Goal: Transaction & Acquisition: Book appointment/travel/reservation

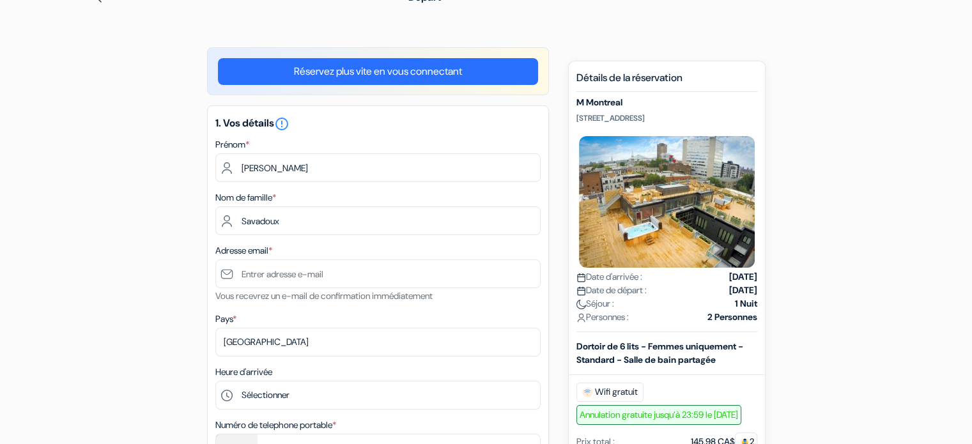
scroll to position [128, 0]
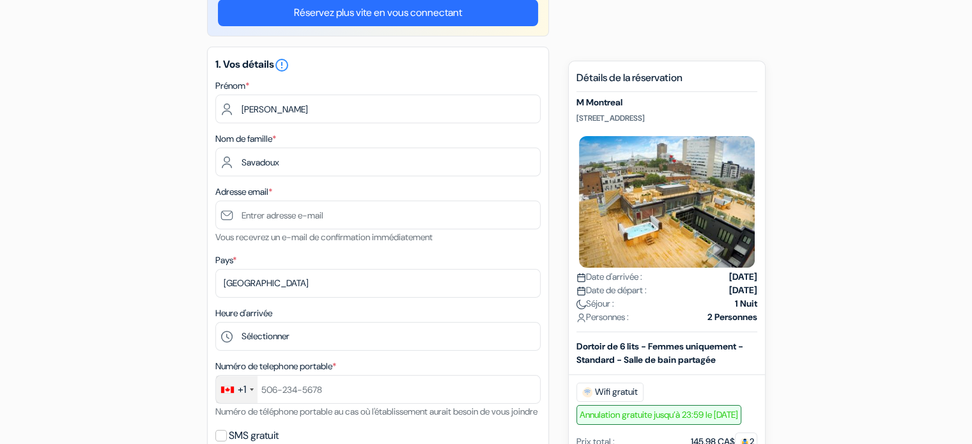
type input "Savadoux"
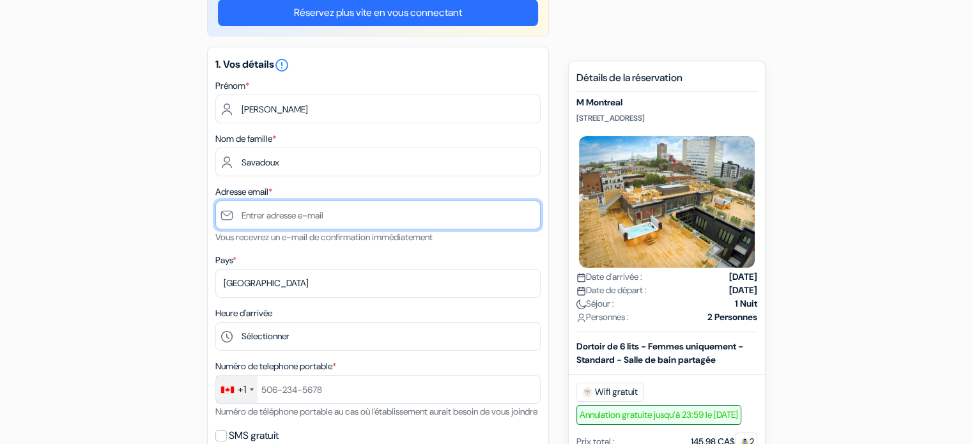
click at [261, 218] on input "text" at bounding box center [377, 215] width 325 height 29
type input "[EMAIL_ADDRESS][DOMAIN_NAME]"
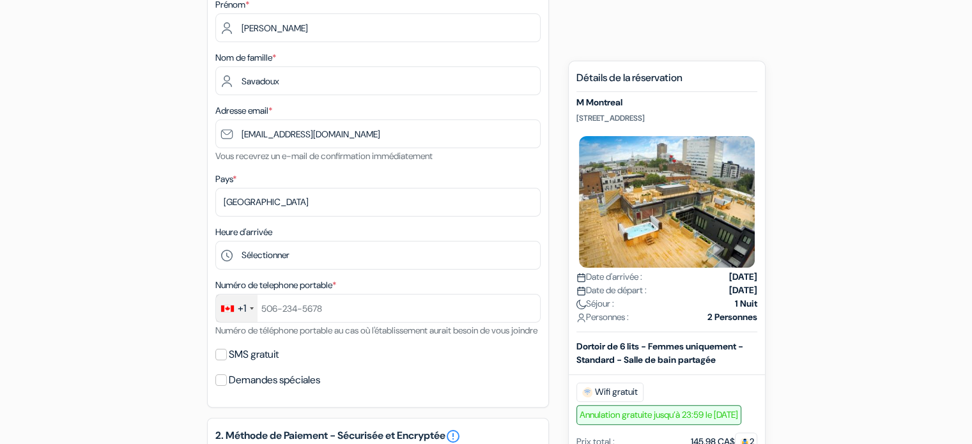
scroll to position [256, 0]
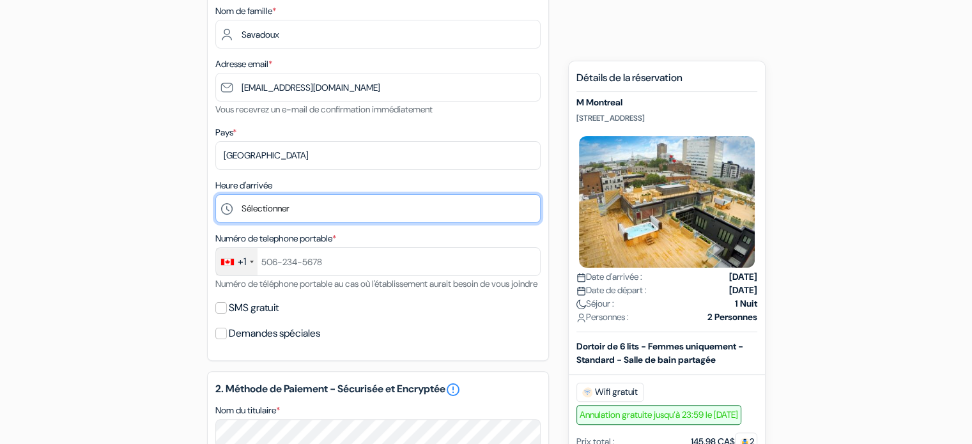
click at [296, 211] on select "Sélectionner 1:00 2:00 3:00 4:00 5:00 6:00 7:00 8:00 9:00 10:00 11:00 12:00 13:…" at bounding box center [377, 208] width 325 height 29
select select "13"
click at [215, 195] on select "Sélectionner 1:00 2:00 3:00 4:00 5:00 6:00 7:00 8:00 9:00 10:00 11:00 12:00 13:…" at bounding box center [377, 208] width 325 height 29
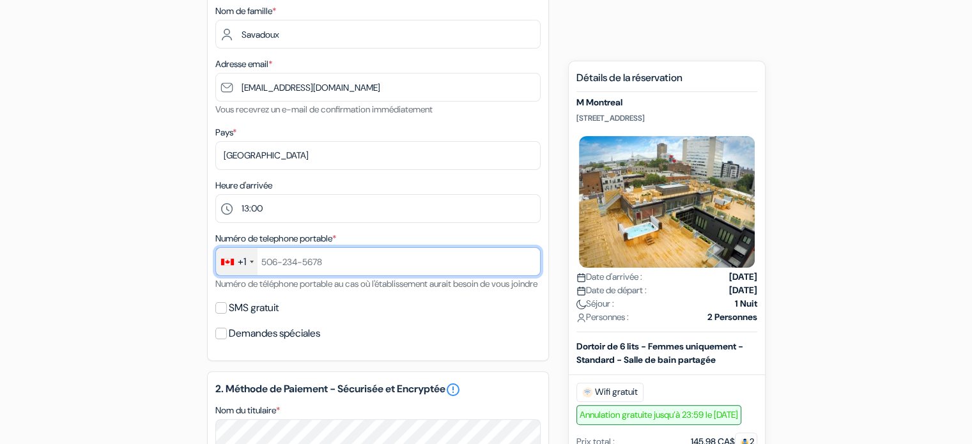
click at [305, 264] on input "text" at bounding box center [377, 261] width 325 height 29
type input "5874371761"
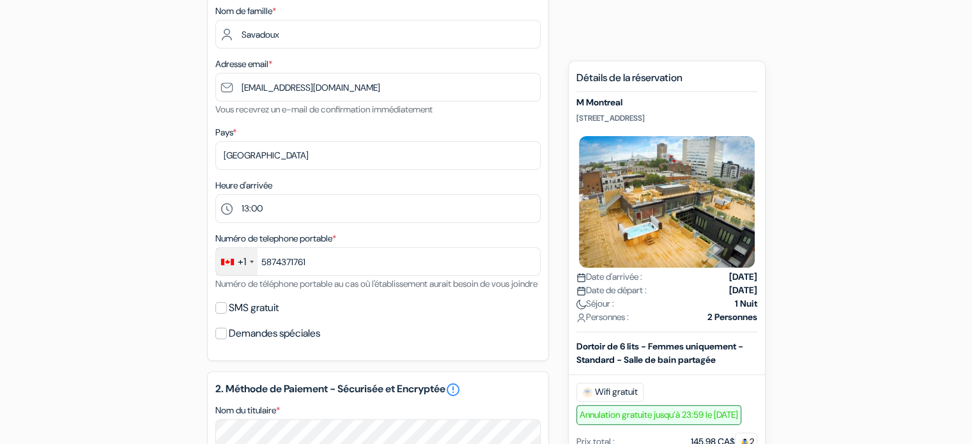
click at [141, 263] on div "add_box M [GEOGRAPHIC_DATA] [STREET_ADDRESS] Détails de l'établissement X M Mon…" at bounding box center [486, 384] width 843 height 1046
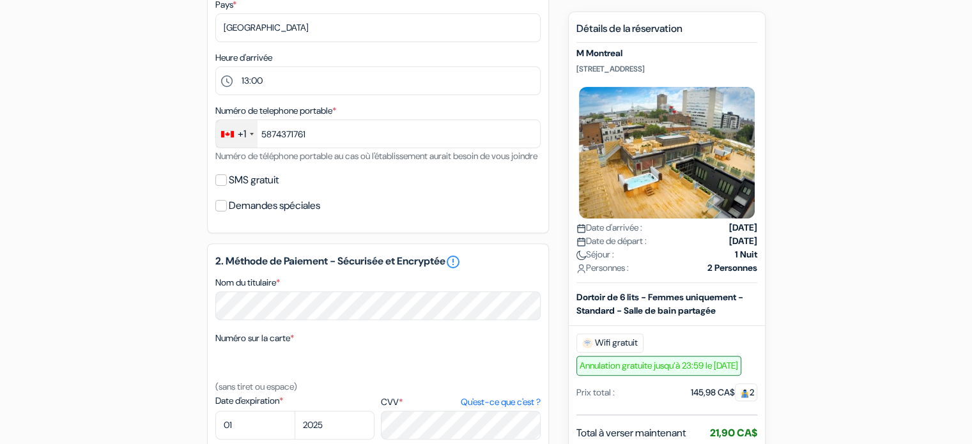
click at [247, 189] on label "SMS gratuit" at bounding box center [254, 180] width 50 height 18
click at [227, 186] on input "SMS gratuit" at bounding box center [220, 179] width 11 height 11
checkbox input "true"
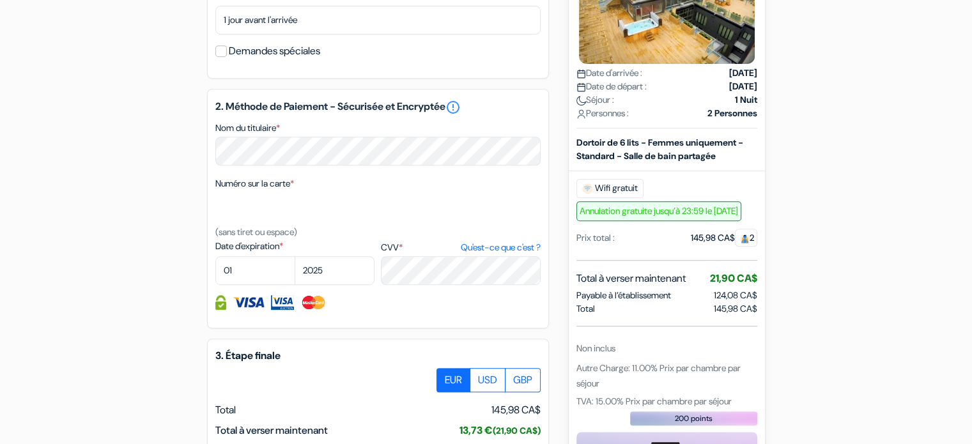
scroll to position [575, 0]
click at [240, 284] on select "01 02 03 04 05 06 07 08 09 10 11 12" at bounding box center [255, 270] width 80 height 29
select select "09"
click at [215, 272] on select "01 02 03 04 05 06 07 08 09 10 11 12" at bounding box center [255, 270] width 80 height 29
click at [316, 284] on select "2025 2026 2027 2028 2029 2030 2031 2032 2033 2034 2035 2036 2037 2038 2039 2040…" at bounding box center [334, 270] width 80 height 29
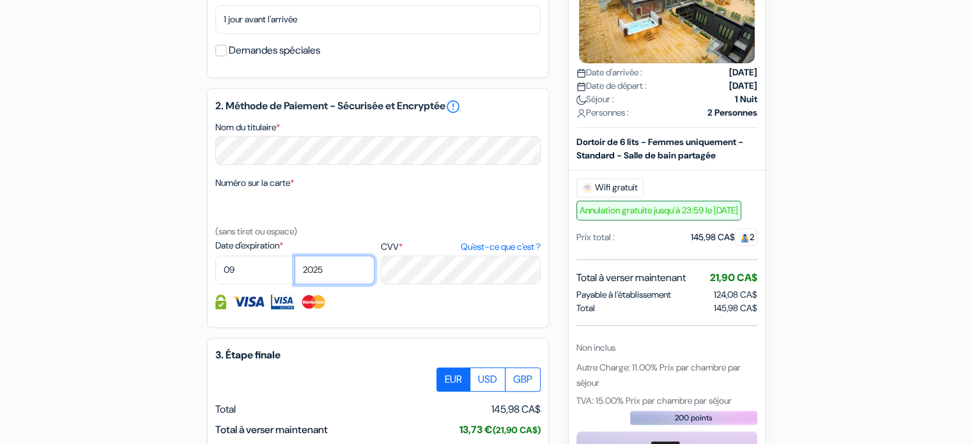
select select "2028"
click at [294, 272] on select "2025 2026 2027 2028 2029 2030 2031 2032 2033 2034 2035 2036 2037 2038 2039 2040…" at bounding box center [334, 270] width 80 height 29
click at [408, 303] on div "2. Méthode de Paiement - Sécurisée et Encryptée error_outline Nom du titulaire …" at bounding box center [378, 208] width 342 height 240
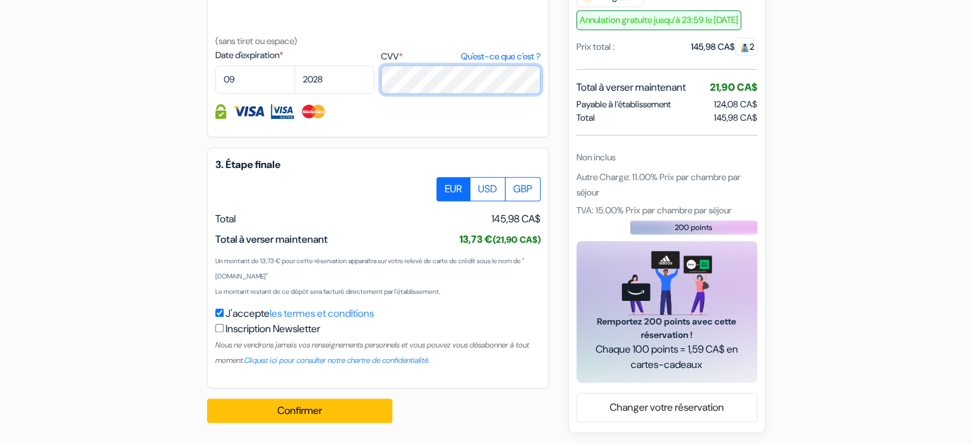
scroll to position [767, 0]
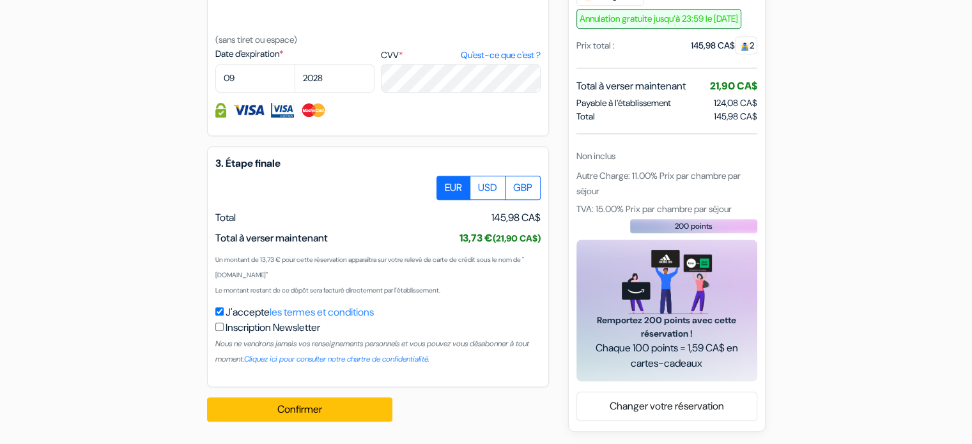
drag, startPoint x: 455, startPoint y: 248, endPoint x: 489, endPoint y: 262, distance: 36.4
click at [489, 246] on span "13,73 € (21,90 CA$) 15,90 US$ (21,90 CA$)" at bounding box center [499, 238] width 81 height 15
click at [490, 292] on div "Un montant de 13,73 € pour cette réservation apparaîtra sur votre relevé de car…" at bounding box center [377, 274] width 325 height 46
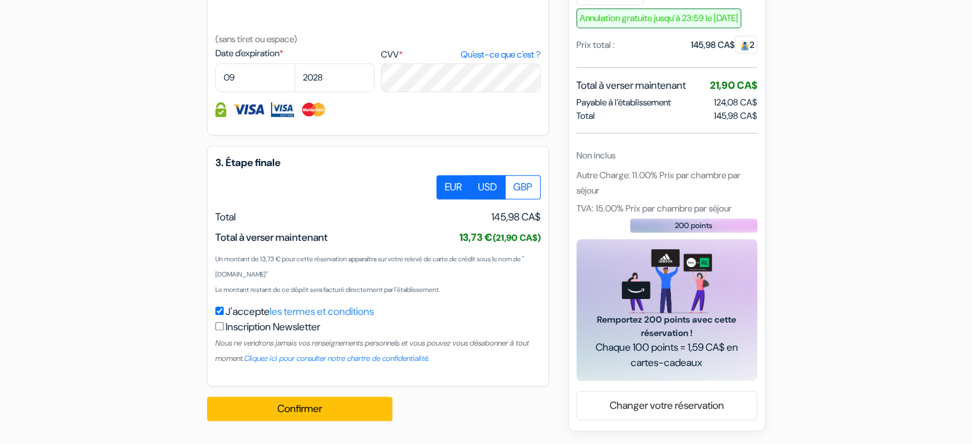
click at [498, 181] on label "USD" at bounding box center [488, 187] width 36 height 24
click at [445, 181] on input "USD" at bounding box center [441, 179] width 8 height 8
radio input "true"
click at [453, 184] on label "EUR" at bounding box center [453, 187] width 34 height 24
click at [445, 183] on input "EUR" at bounding box center [441, 179] width 8 height 8
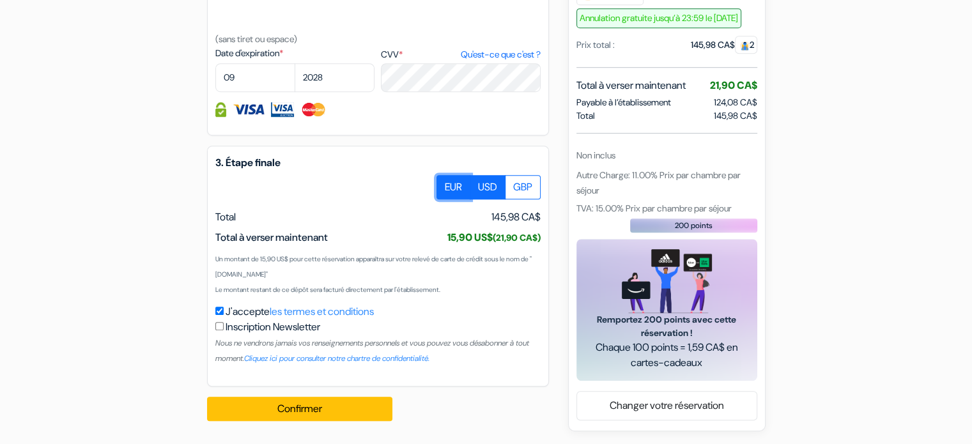
radio input "true"
click at [512, 188] on label "GBP" at bounding box center [523, 187] width 36 height 24
click at [445, 183] on input "GBP" at bounding box center [441, 179] width 8 height 8
radio input "true"
click at [437, 190] on label "EUR" at bounding box center [453, 187] width 34 height 24
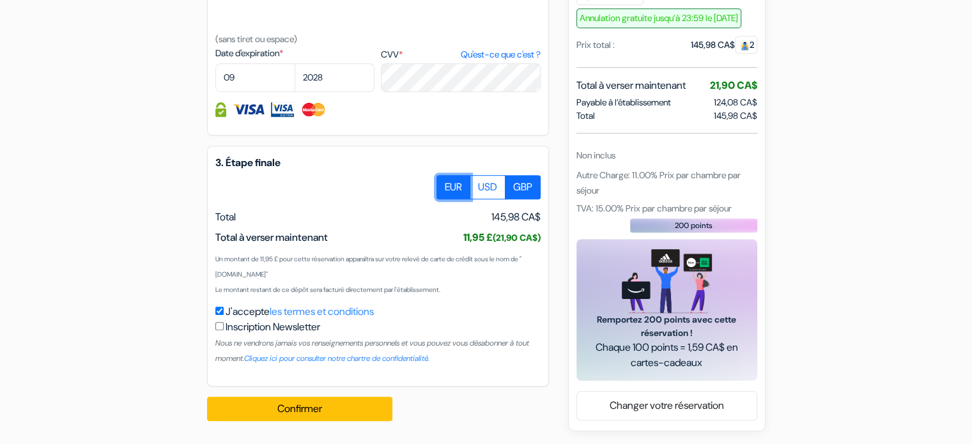
click at [437, 183] on input "EUR" at bounding box center [441, 179] width 8 height 8
radio input "true"
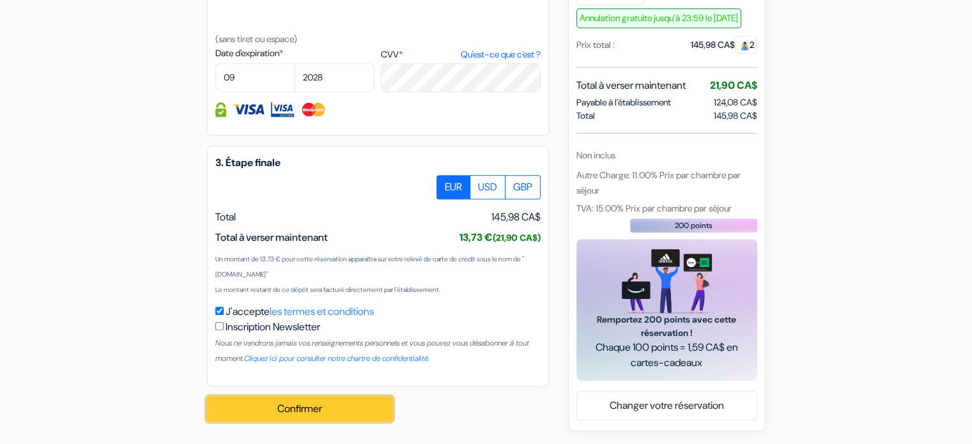
click at [314, 415] on button "Confirmer Loading..." at bounding box center [299, 409] width 185 height 24
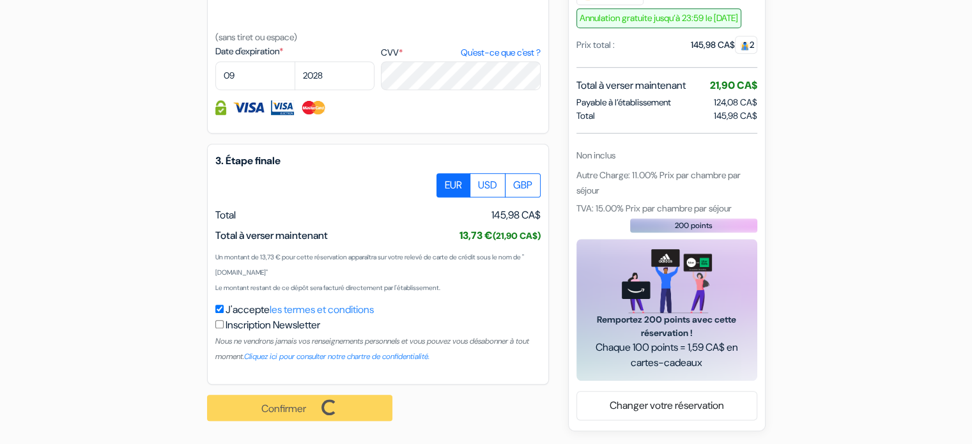
scroll to position [784, 0]
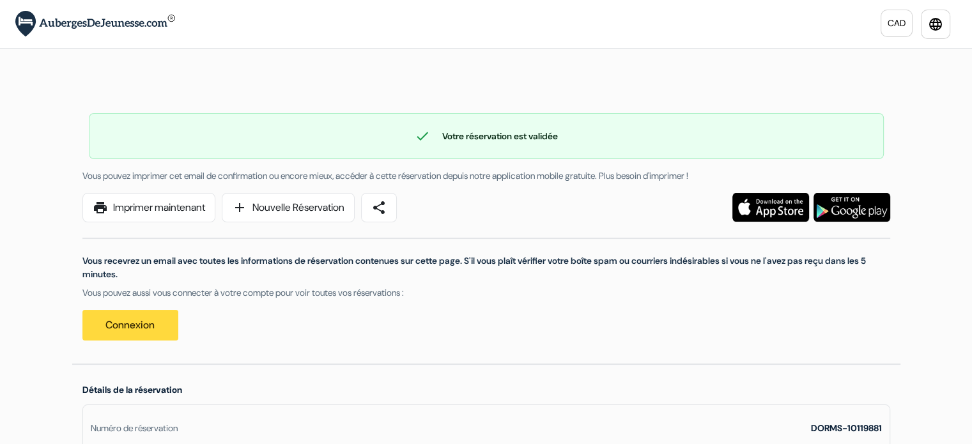
drag, startPoint x: 319, startPoint y: 275, endPoint x: 335, endPoint y: 311, distance: 39.2
click at [335, 311] on div "Vous recevrez un email avec toutes les informations de réservation contenues su…" at bounding box center [486, 281] width 823 height 118
drag, startPoint x: 335, startPoint y: 311, endPoint x: 184, endPoint y: 283, distance: 153.4
click at [189, 275] on div "Vous recevrez un email avec toutes les informations de réservation contenues su…" at bounding box center [486, 281] width 823 height 118
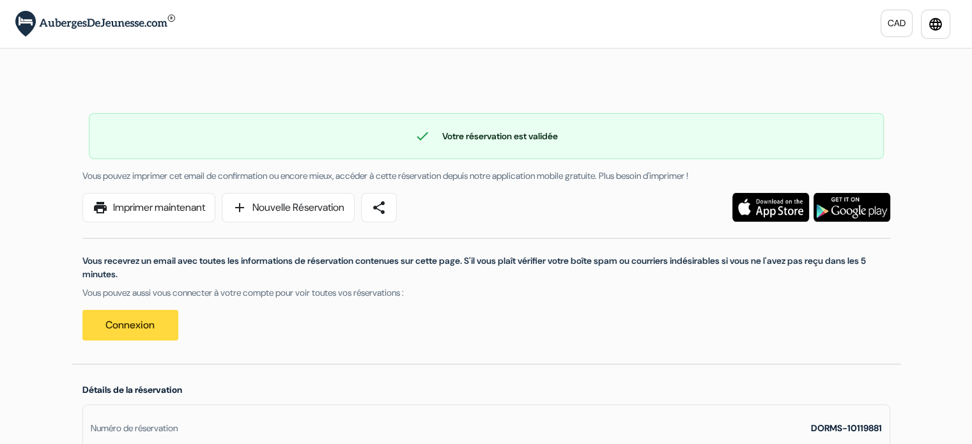
click at [184, 283] on div "Vous recevrez un email avec toutes les informations de réservation contenues su…" at bounding box center [486, 281] width 823 height 118
click at [56, 22] on img at bounding box center [95, 24] width 160 height 26
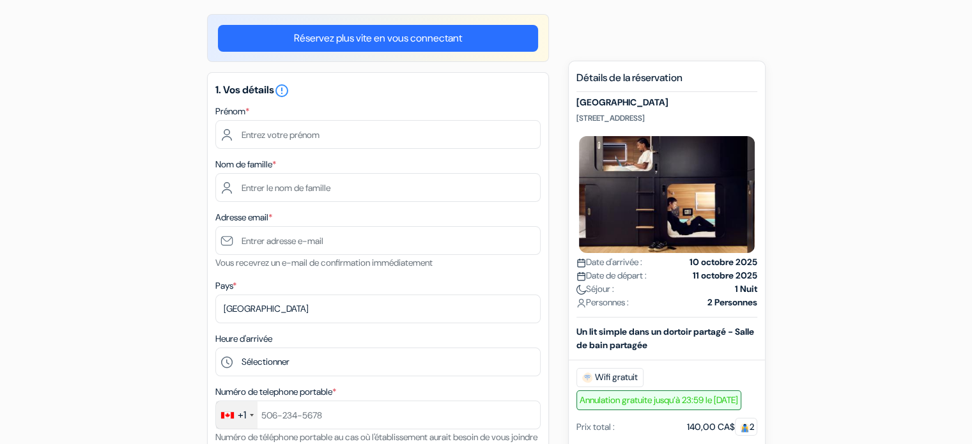
scroll to position [64, 0]
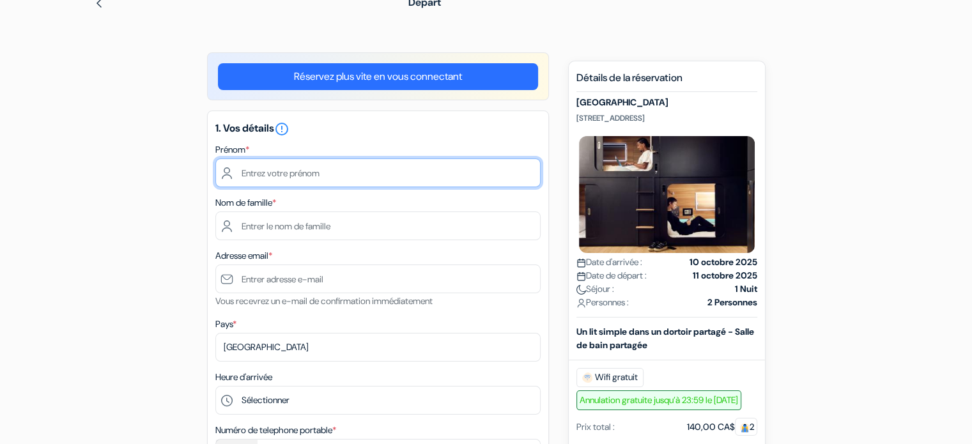
click at [264, 163] on input "text" at bounding box center [377, 172] width 325 height 29
type input "Marion"
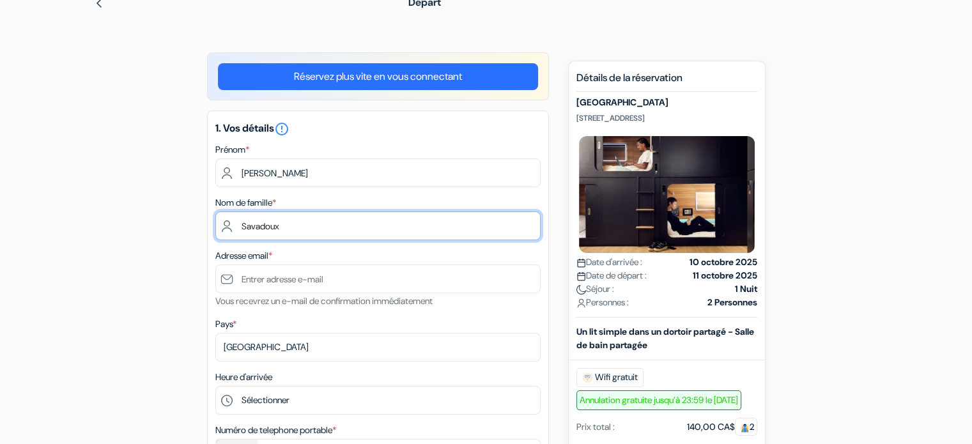
type input "Savadoux"
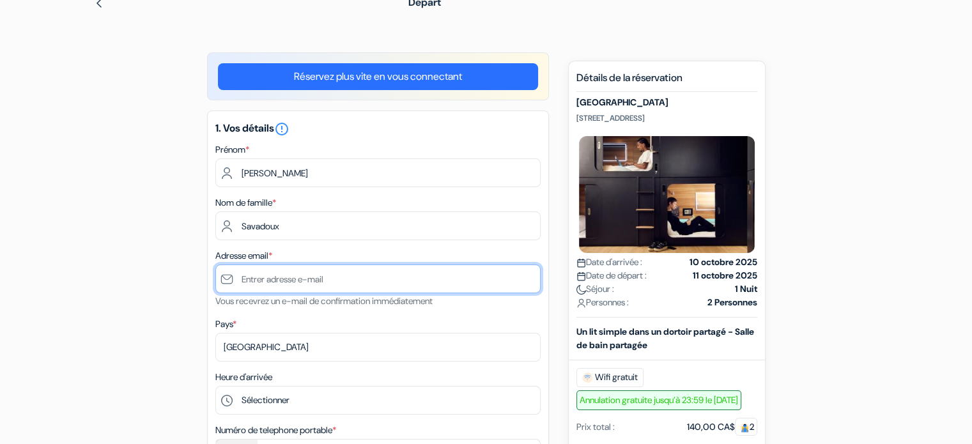
click at [262, 277] on input "text" at bounding box center [377, 278] width 325 height 29
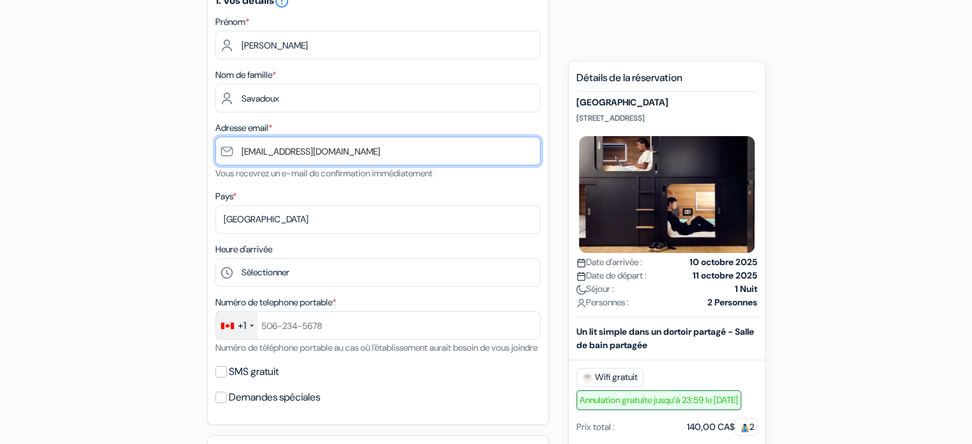
type input "[EMAIL_ADDRESS][DOMAIN_NAME]"
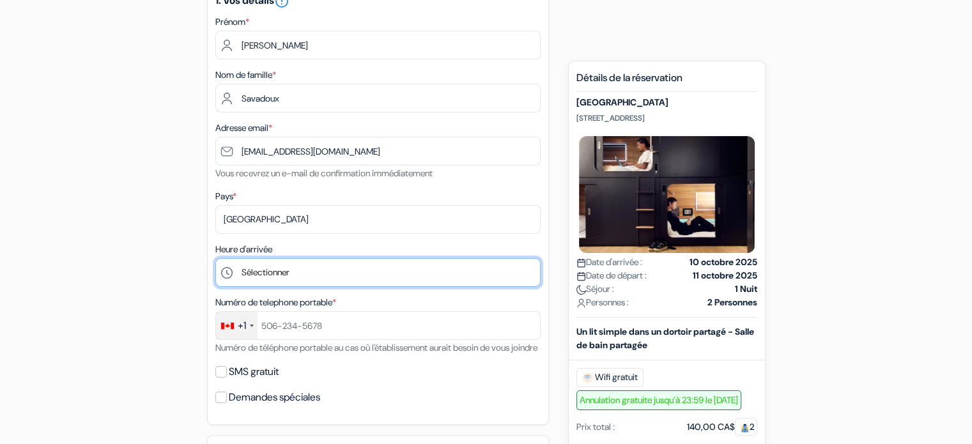
click at [279, 278] on select "Sélectionner 1:00 2:00 3:00 4:00 5:00 6:00 7:00 8:00 9:00 10:00 11:00 12:00 13:…" at bounding box center [377, 272] width 325 height 29
select select "14"
click at [215, 259] on select "Sélectionner 1:00 2:00 3:00 4:00 5:00 6:00 7:00 8:00 9:00 10:00 11:00 12:00 13:…" at bounding box center [377, 272] width 325 height 29
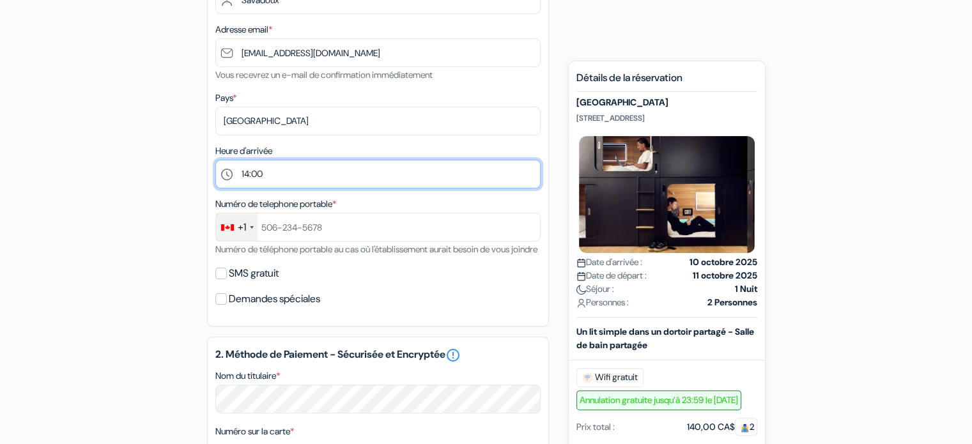
scroll to position [319, 0]
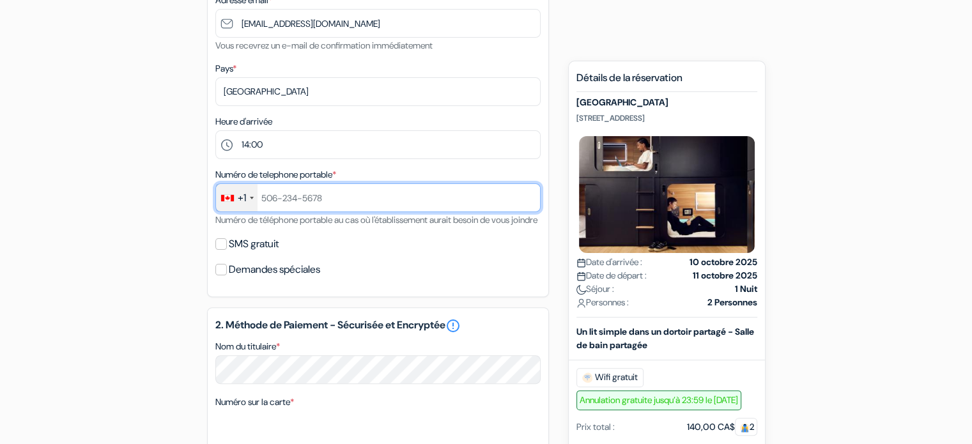
click at [264, 206] on input "text" at bounding box center [377, 197] width 325 height 29
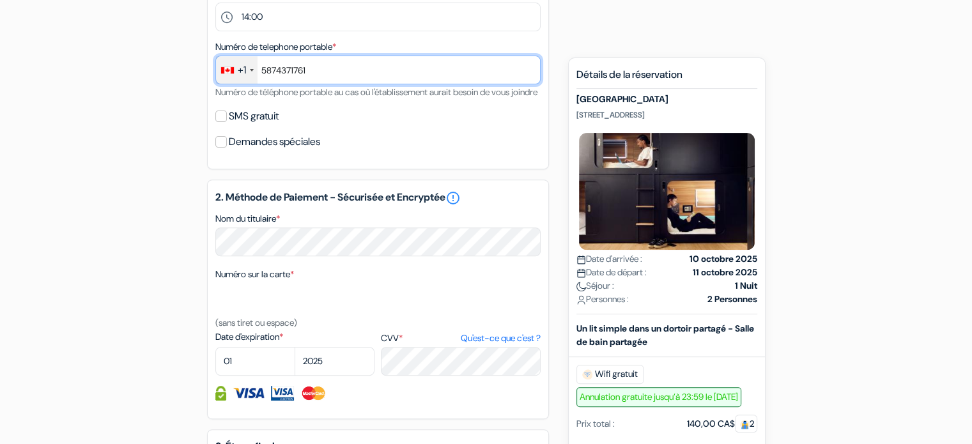
type input "5874371761"
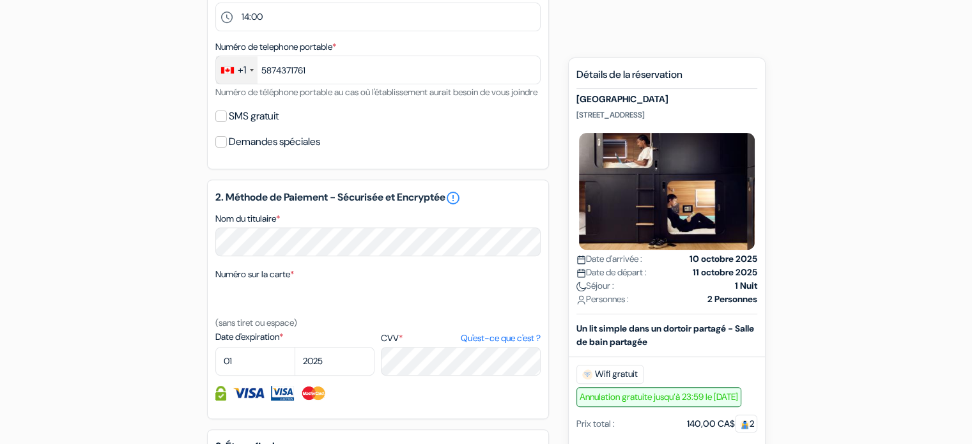
click at [236, 125] on label "SMS gratuit" at bounding box center [254, 116] width 50 height 18
click at [227, 122] on input "SMS gratuit" at bounding box center [220, 116] width 11 height 11
checkbox input "true"
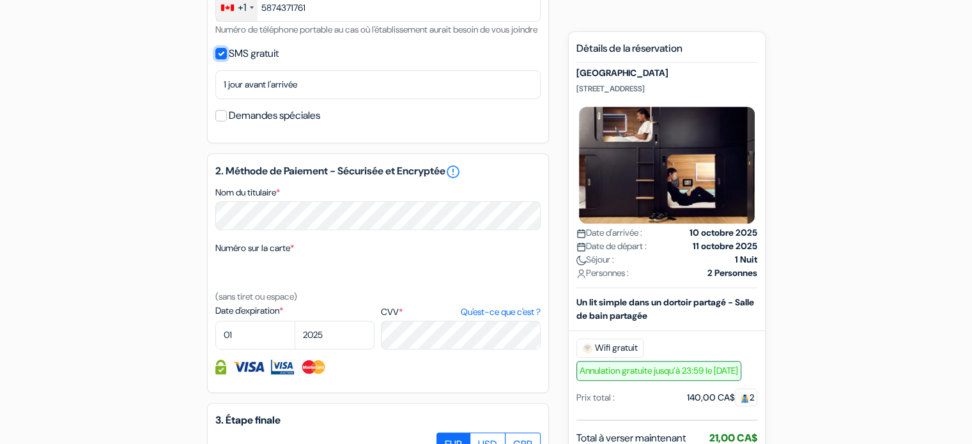
scroll to position [511, 0]
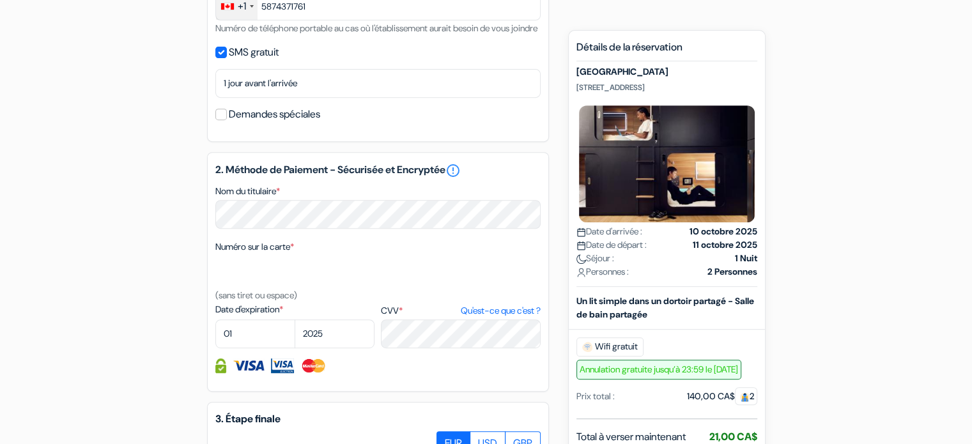
click at [250, 123] on label "Demandes spéciales" at bounding box center [274, 114] width 91 height 18
click at [227, 120] on input "Demandes spéciales" at bounding box center [220, 114] width 11 height 11
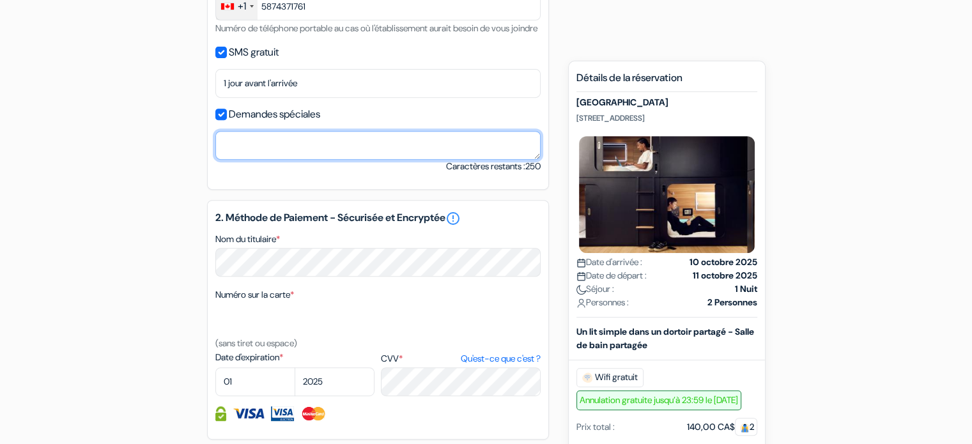
click at [272, 160] on textarea "Nom du titulaire *" at bounding box center [377, 145] width 325 height 29
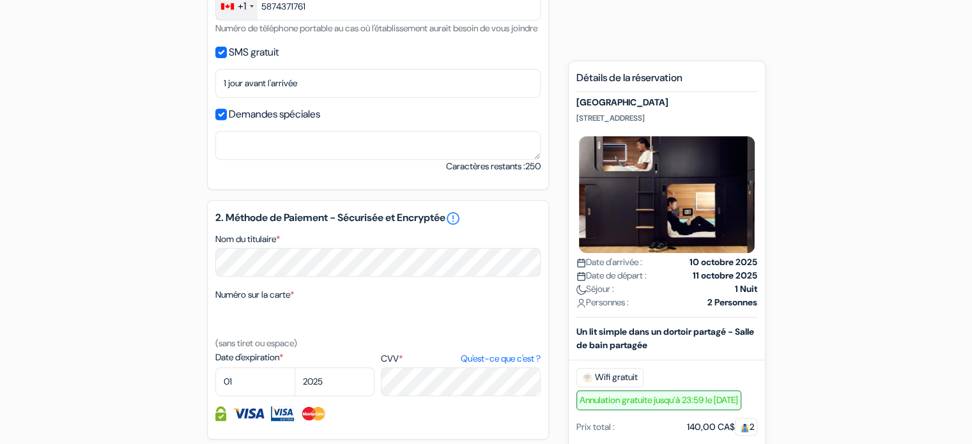
click at [260, 123] on label "Demandes spéciales" at bounding box center [274, 114] width 91 height 18
click at [227, 120] on input "Demandes spéciales" at bounding box center [220, 114] width 11 height 11
checkbox input "false"
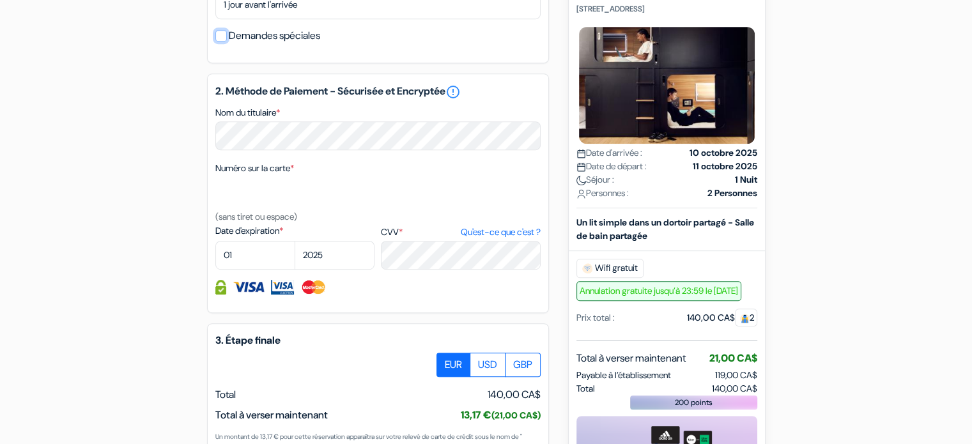
scroll to position [639, 0]
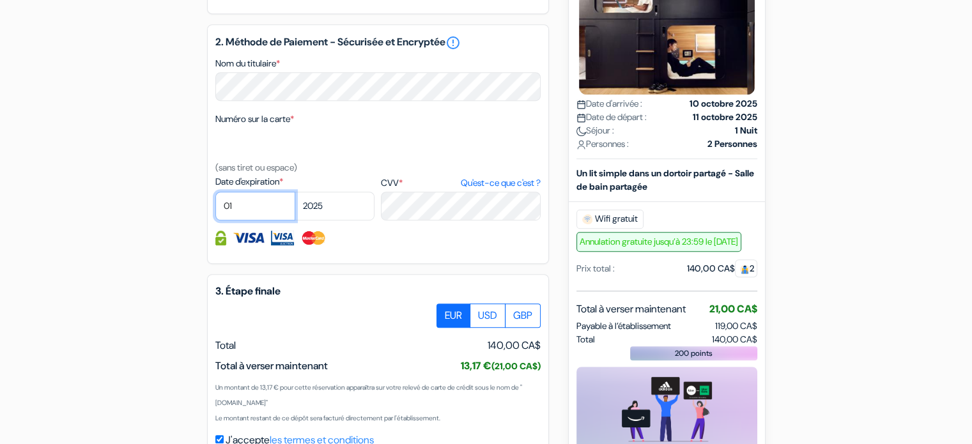
drag, startPoint x: 247, startPoint y: 222, endPoint x: 242, endPoint y: 232, distance: 10.9
click at [248, 220] on select "01 02 03 04 05 06 07 08 09 10 11 12" at bounding box center [255, 206] width 80 height 29
select select "09"
click at [215, 208] on select "01 02 03 04 05 06 07 08 09 10 11 12" at bounding box center [255, 206] width 80 height 29
click at [358, 220] on select "2025 2026 2027 2028 2029 2030 2031 2032 2033 2034 2035 2036 2037 2038 2039 2040…" at bounding box center [334, 206] width 80 height 29
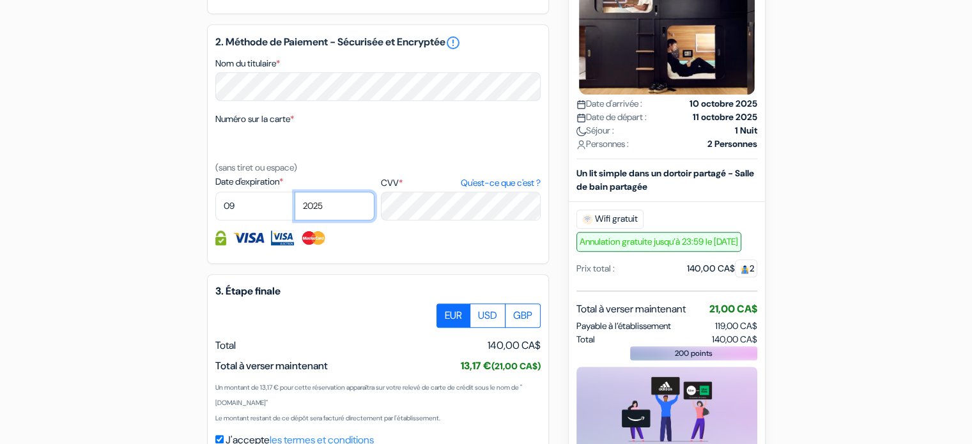
select select "2028"
click at [294, 208] on select "2025 2026 2027 2028 2029 2030 2031 2032 2033 2034 2035 2036 2037 2038 2039 2040…" at bounding box center [334, 206] width 80 height 29
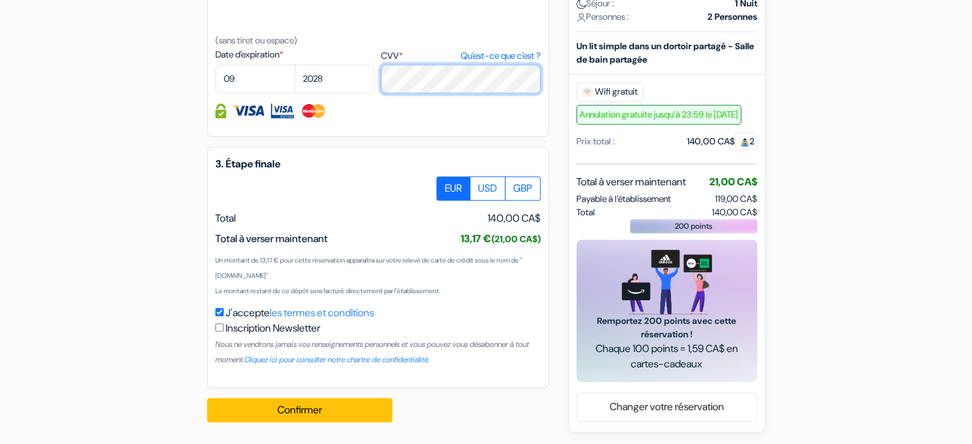
scroll to position [767, 0]
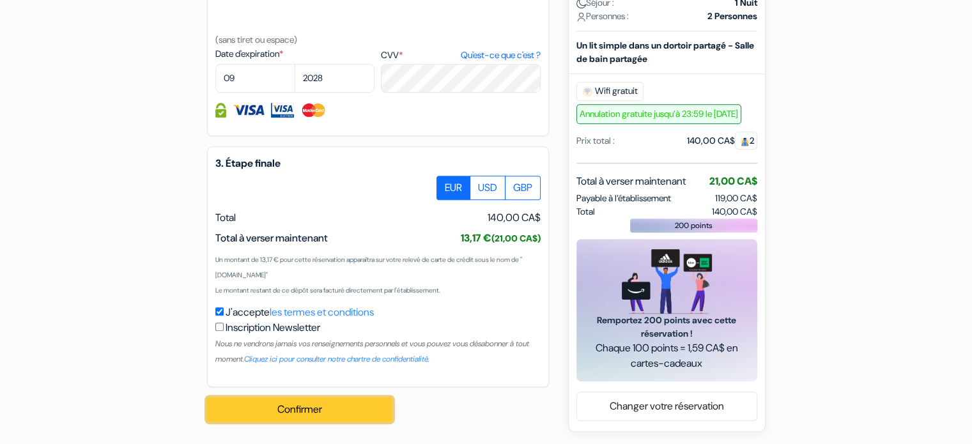
click at [263, 422] on button "Confirmer Loading..." at bounding box center [299, 409] width 185 height 24
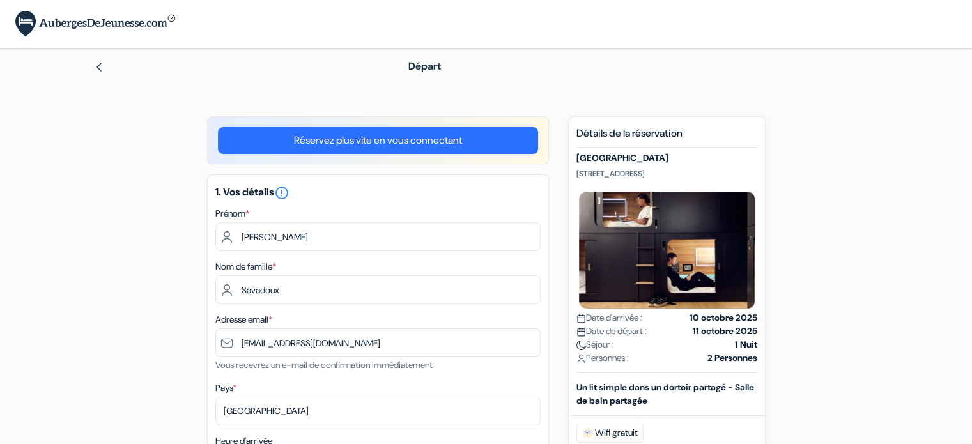
scroll to position [0, 0]
